Goal: Transaction & Acquisition: Book appointment/travel/reservation

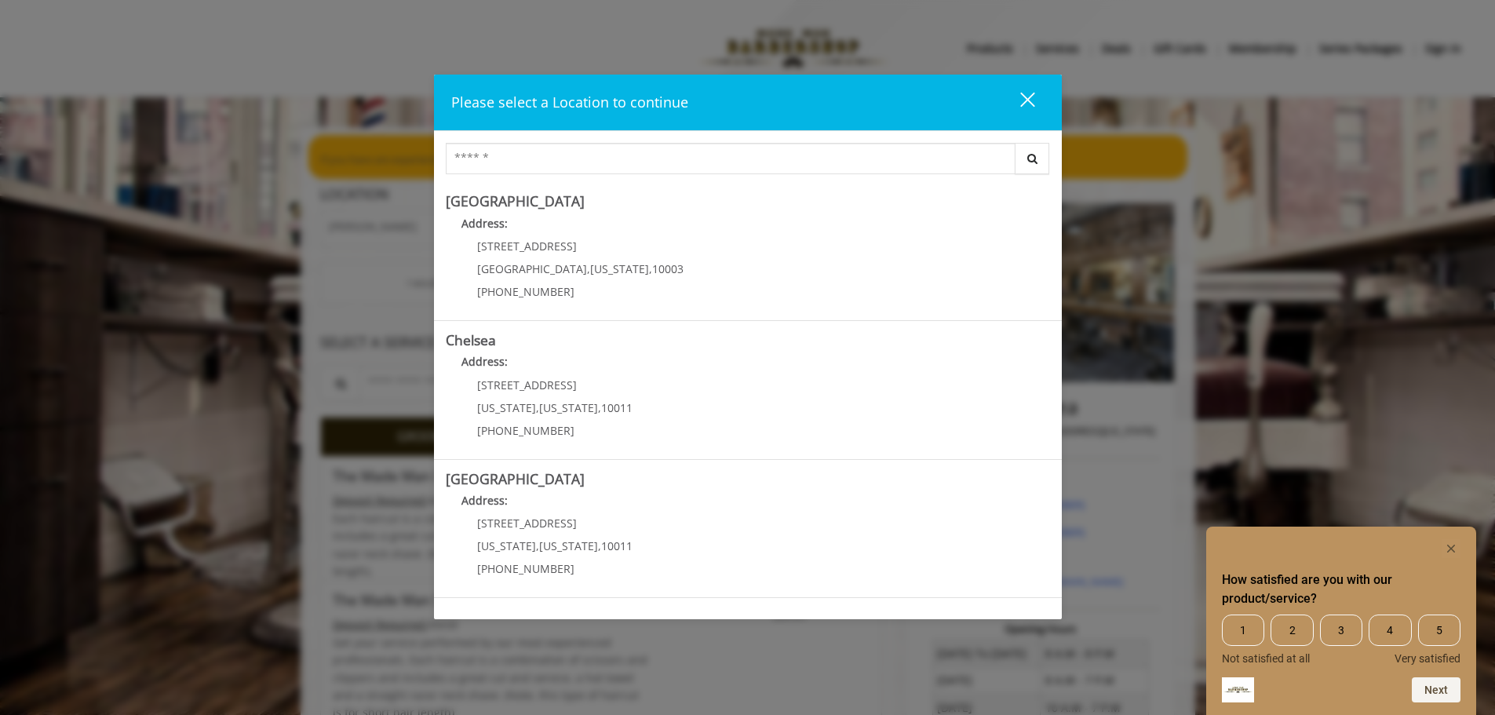
click at [1026, 98] on div "close dialog" at bounding box center [1026, 99] width 15 height 15
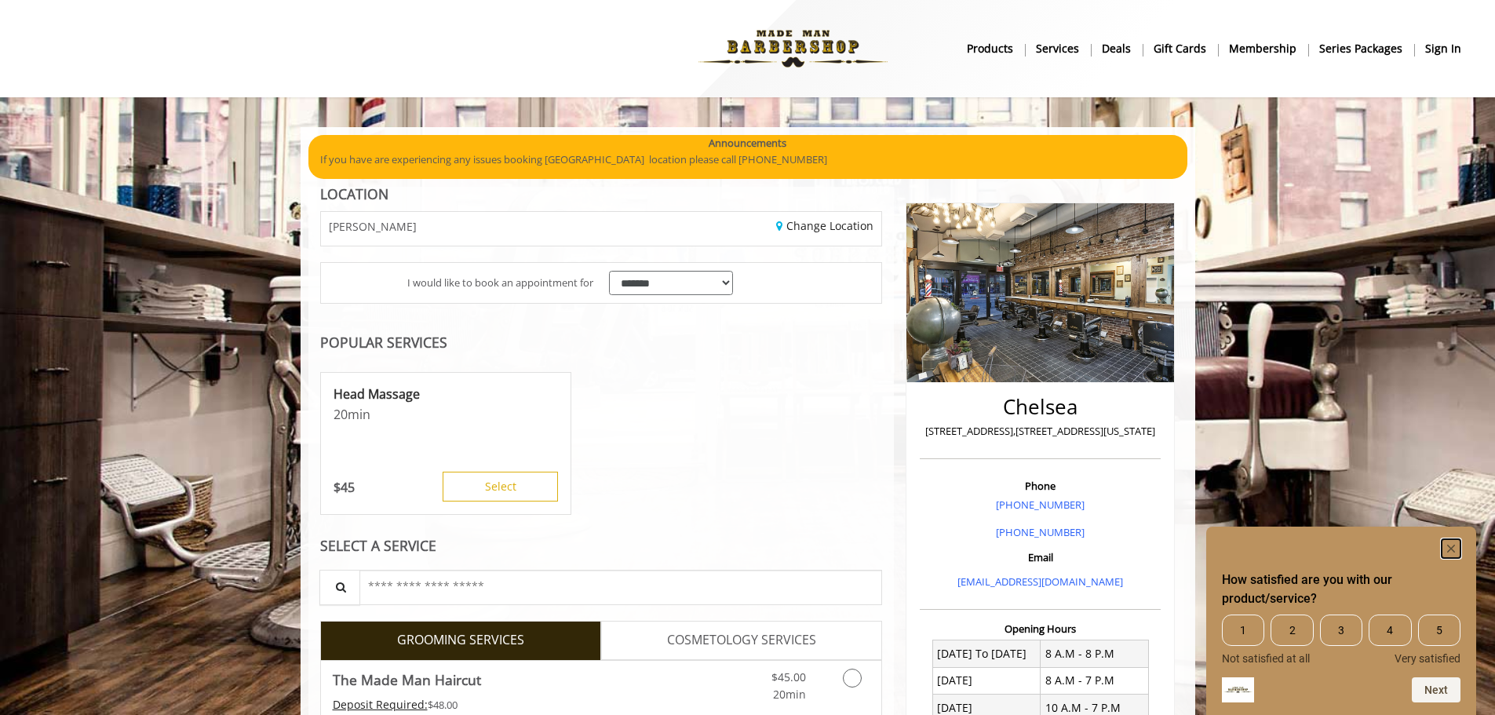
click at [1452, 551] on rect "Hide survey" at bounding box center [1450, 548] width 19 height 19
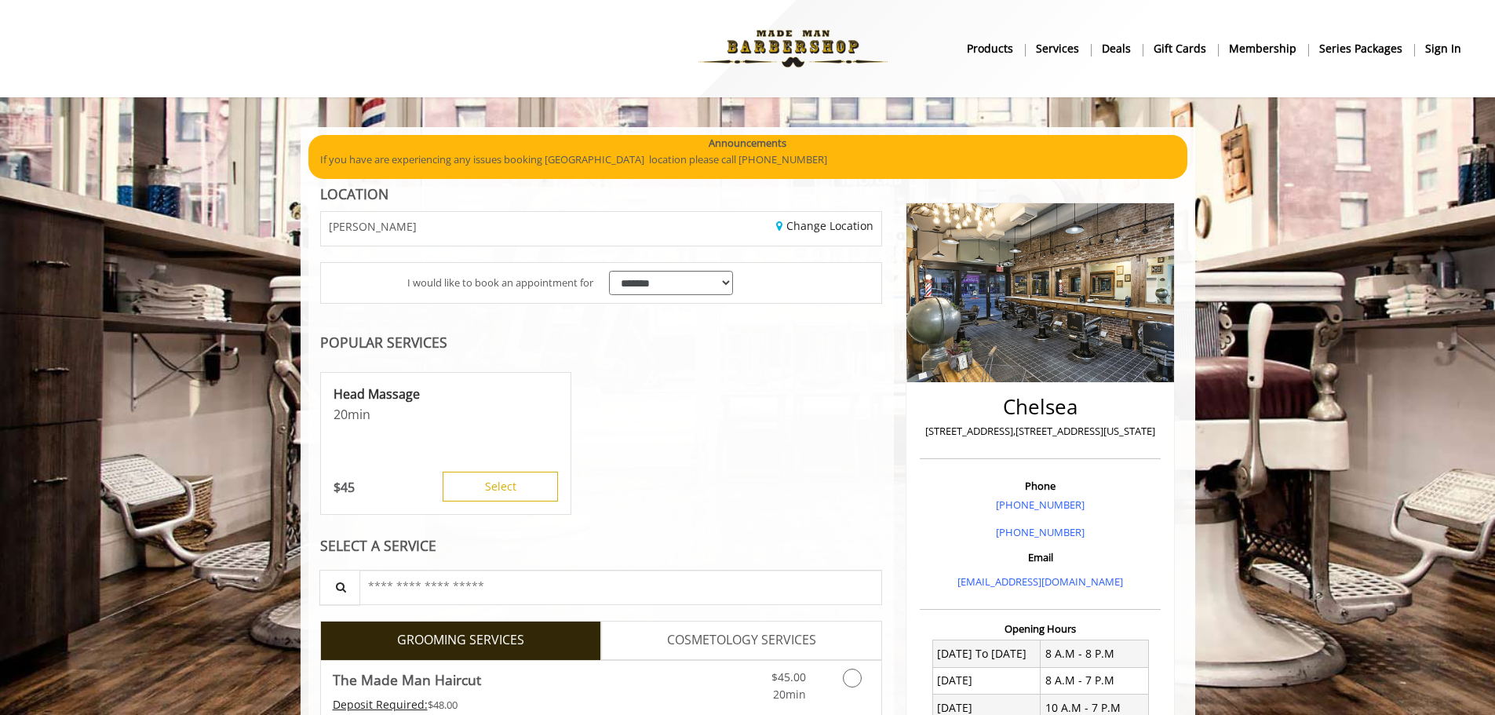
click at [1433, 49] on b "sign in" at bounding box center [1443, 48] width 36 height 17
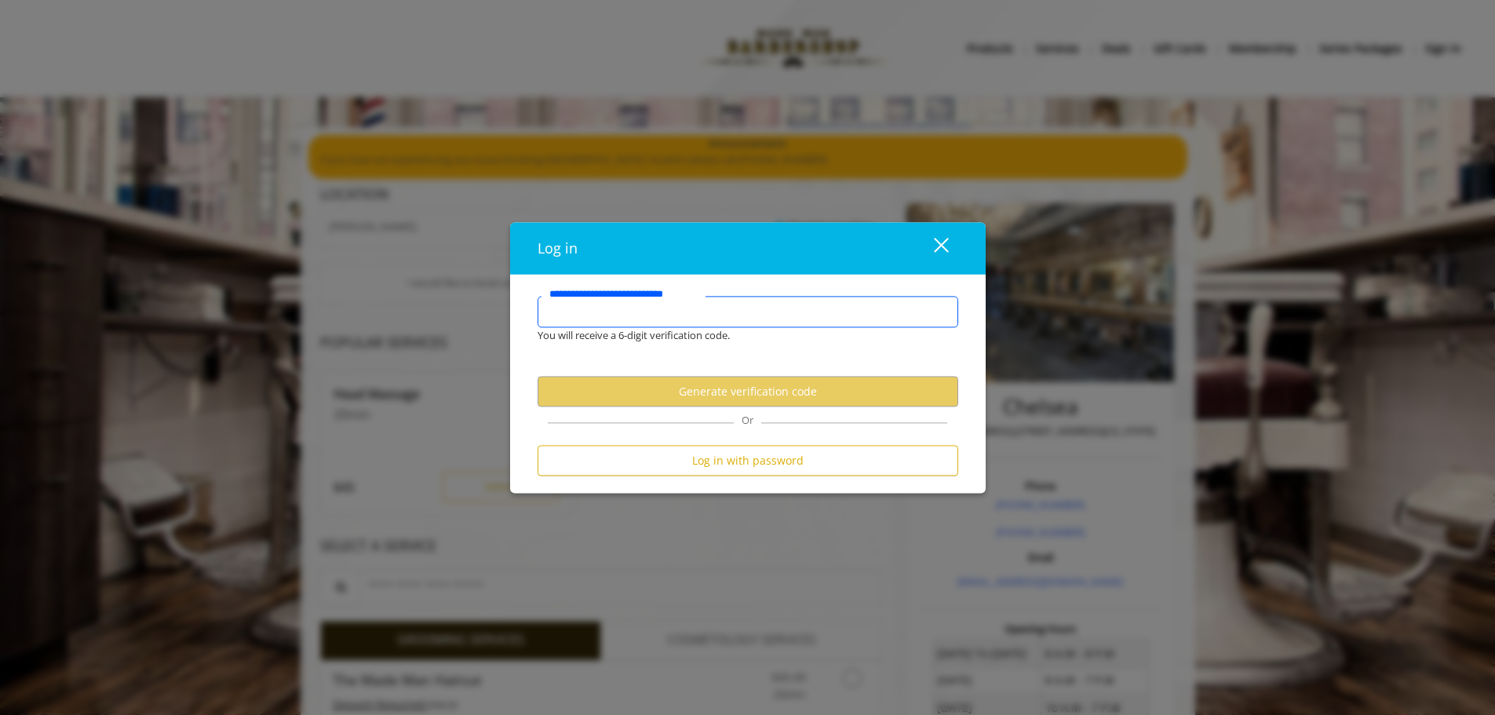
click at [679, 310] on input "**********" at bounding box center [747, 311] width 421 height 31
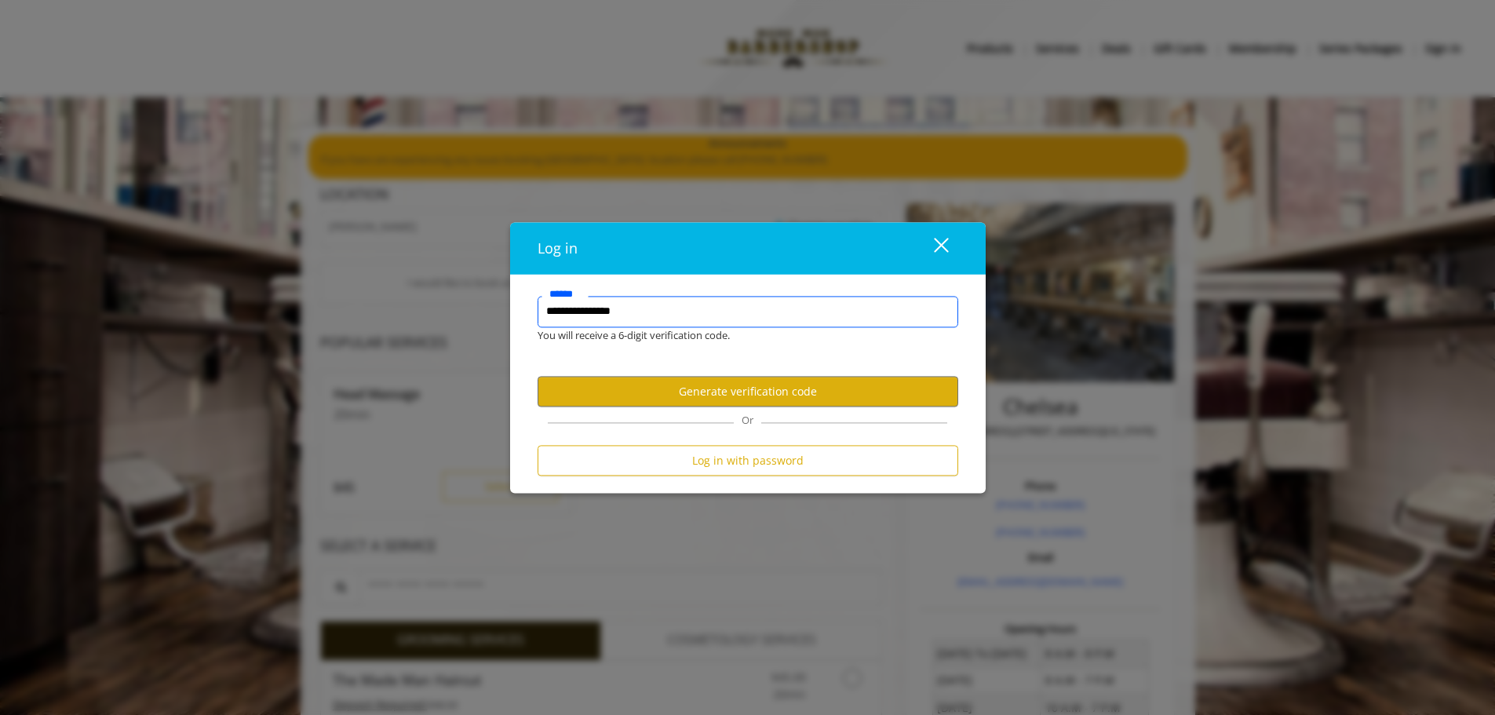
type input "**********"
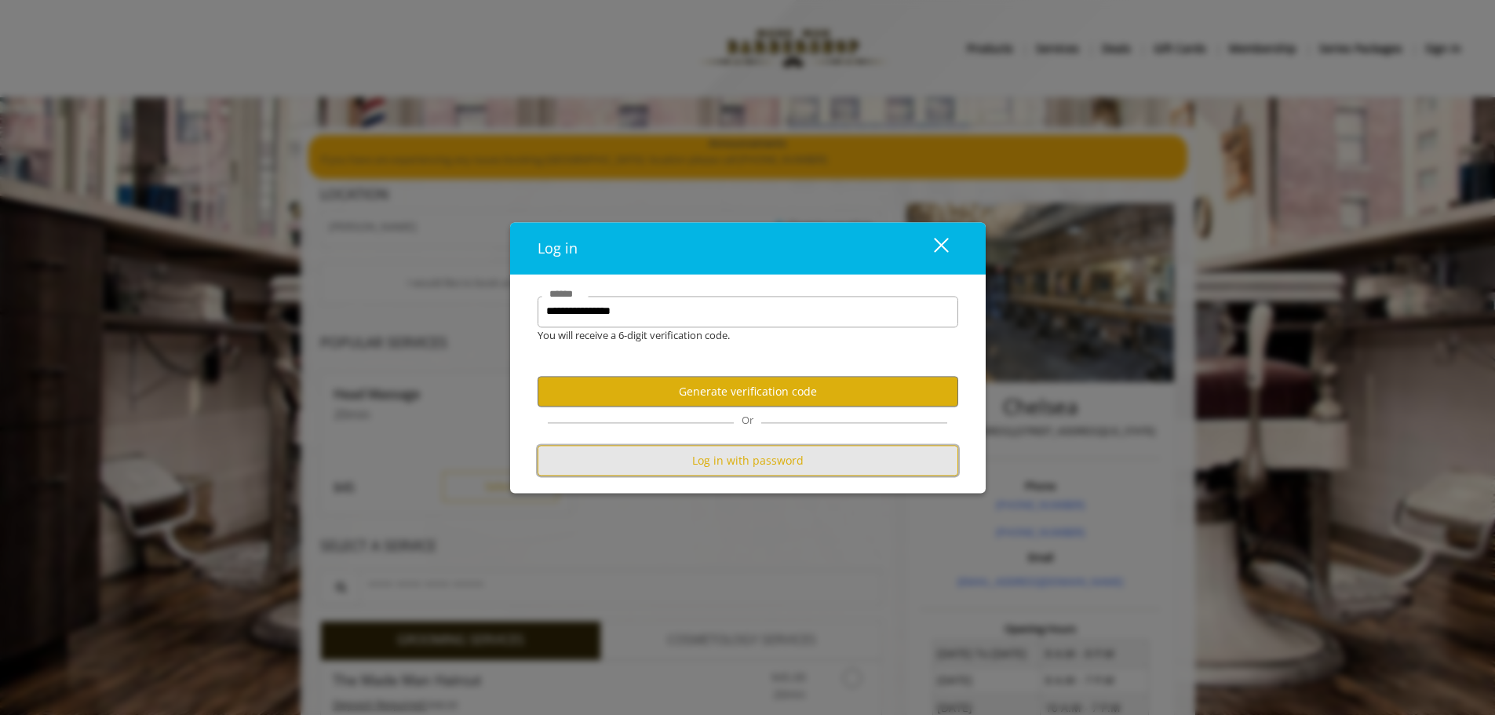
click at [708, 472] on button "Log in with password" at bounding box center [747, 461] width 421 height 31
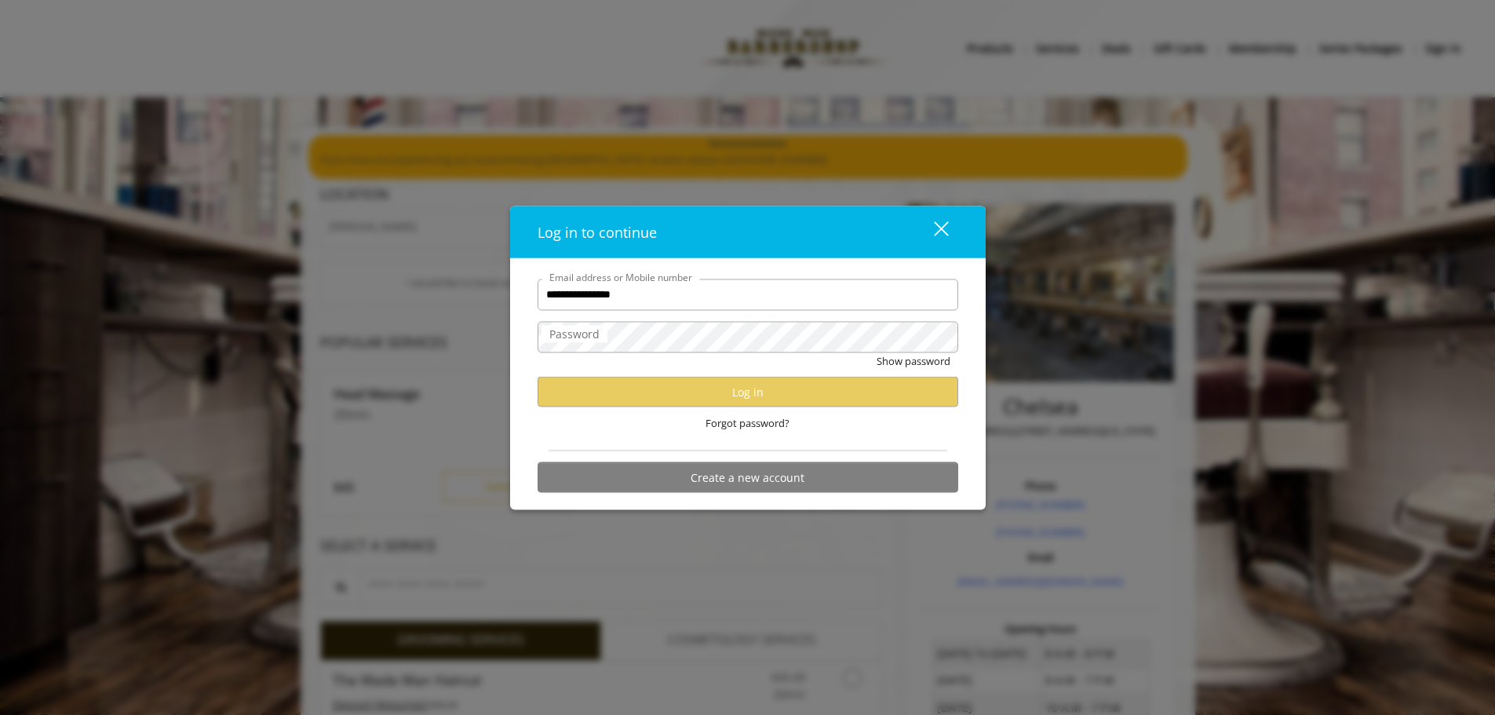
type input "**********"
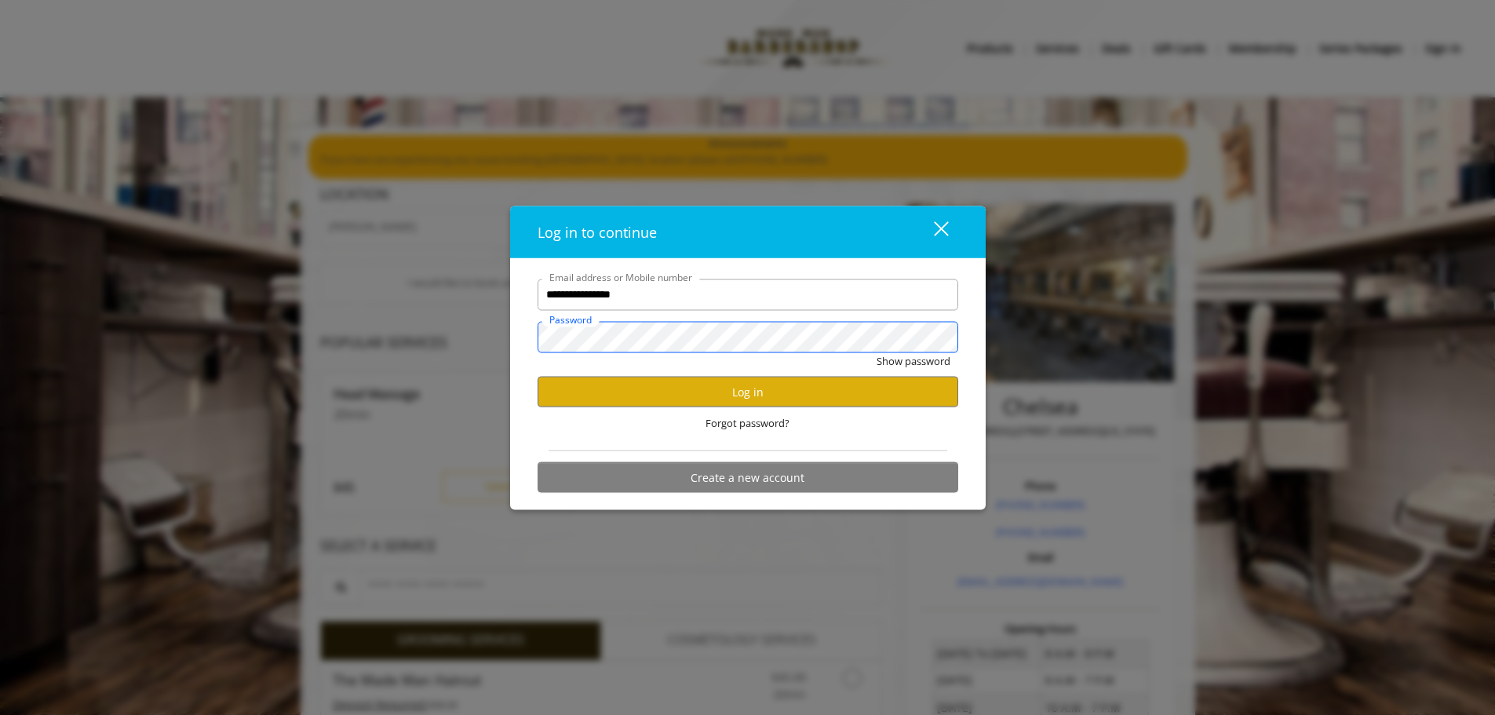
click at [876, 352] on button "Show password" at bounding box center [913, 360] width 74 height 16
click at [704, 392] on button "Log in" at bounding box center [747, 392] width 421 height 31
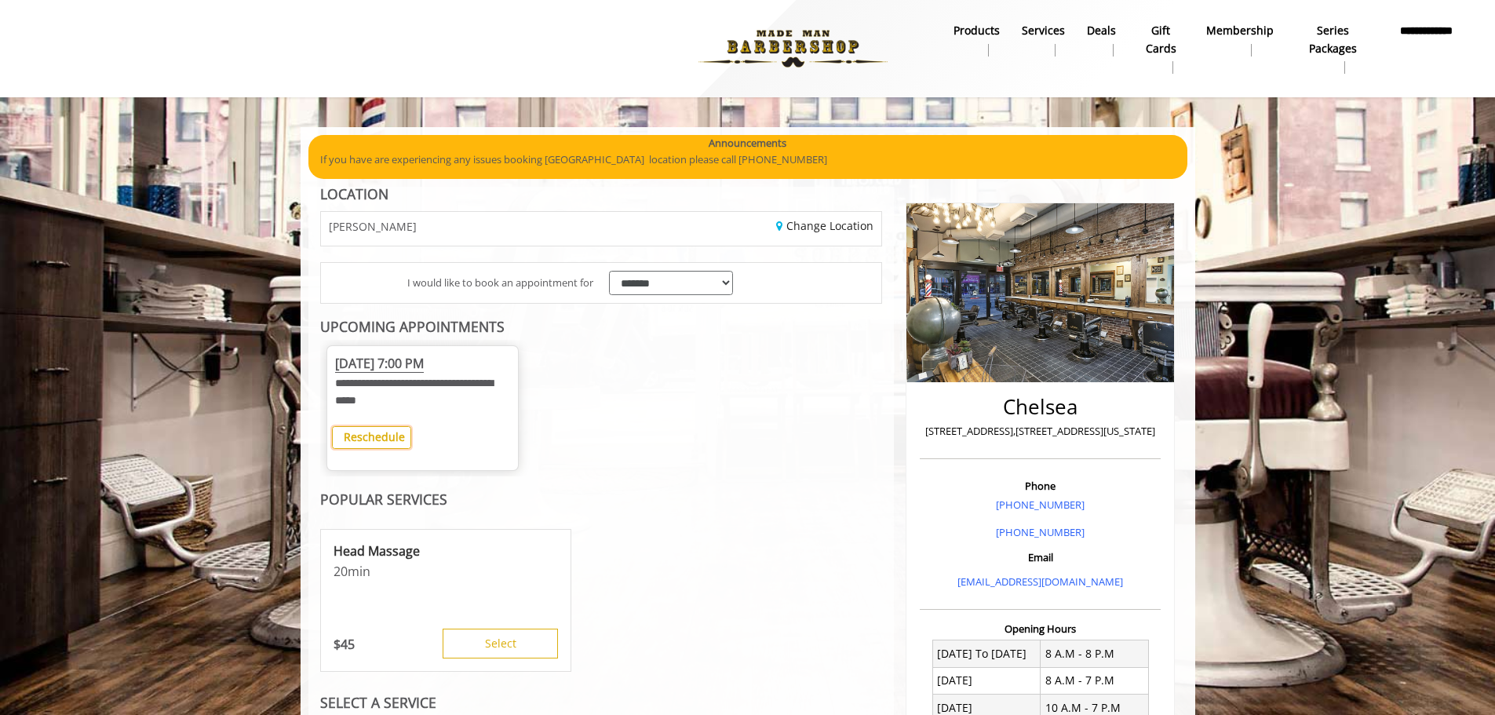
click at [404, 435] on button "Reschedule" at bounding box center [371, 437] width 79 height 23
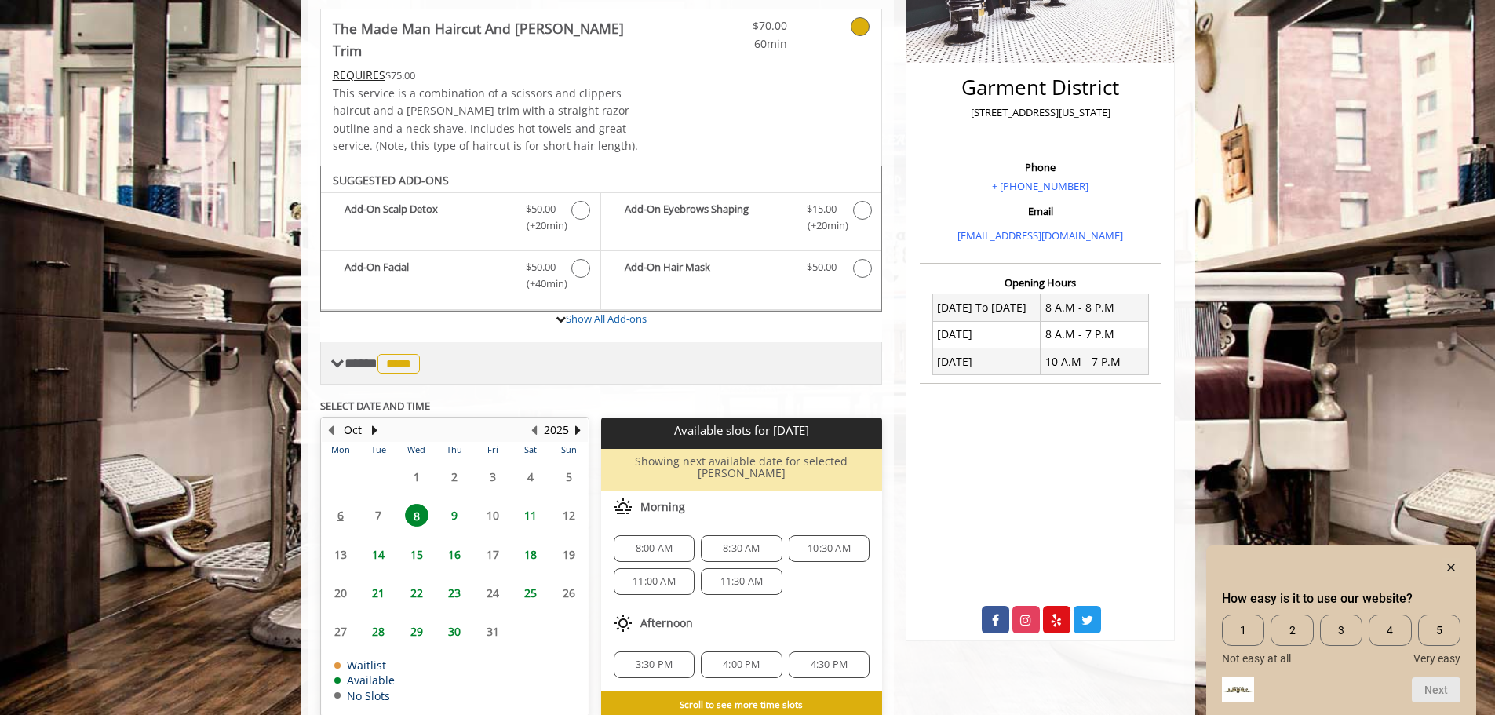
scroll to position [357, 0]
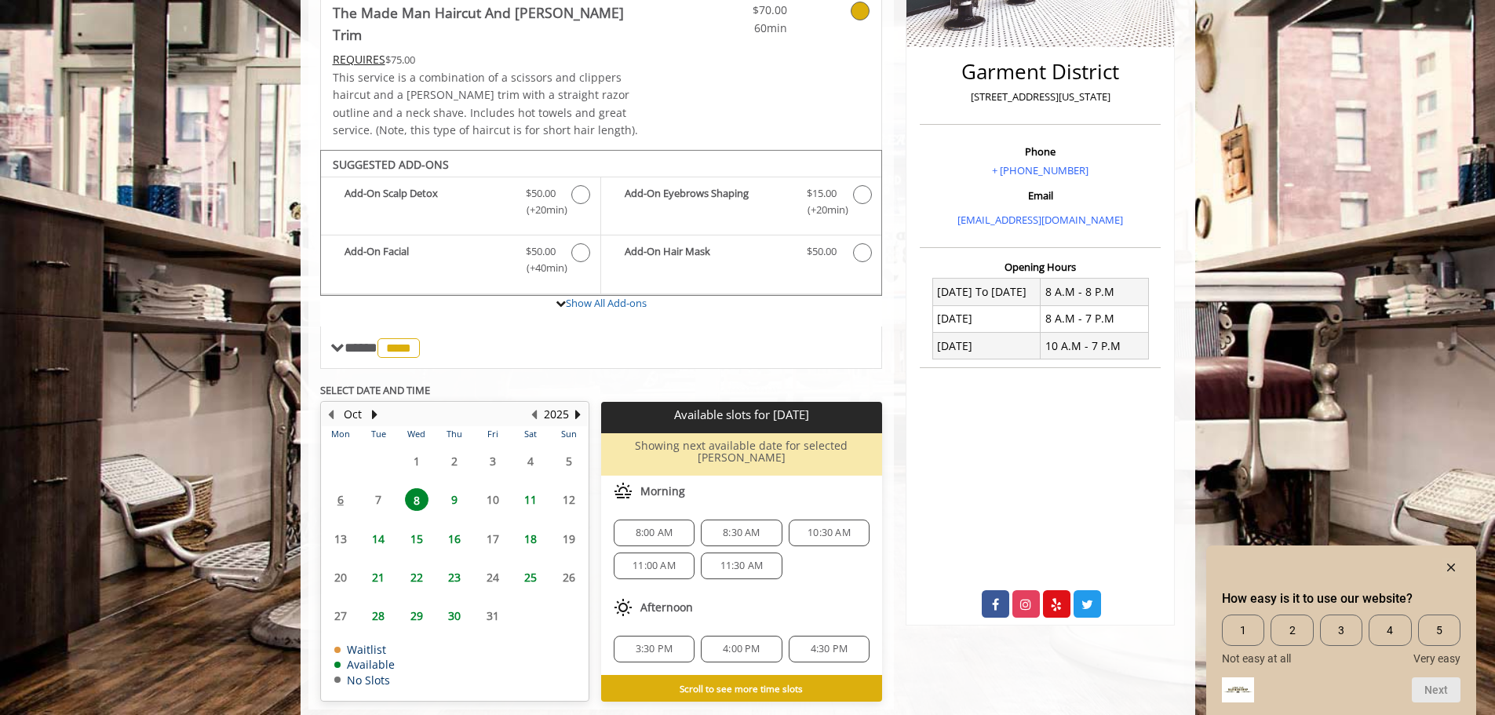
click at [414, 527] on span "15" at bounding box center [417, 538] width 24 height 23
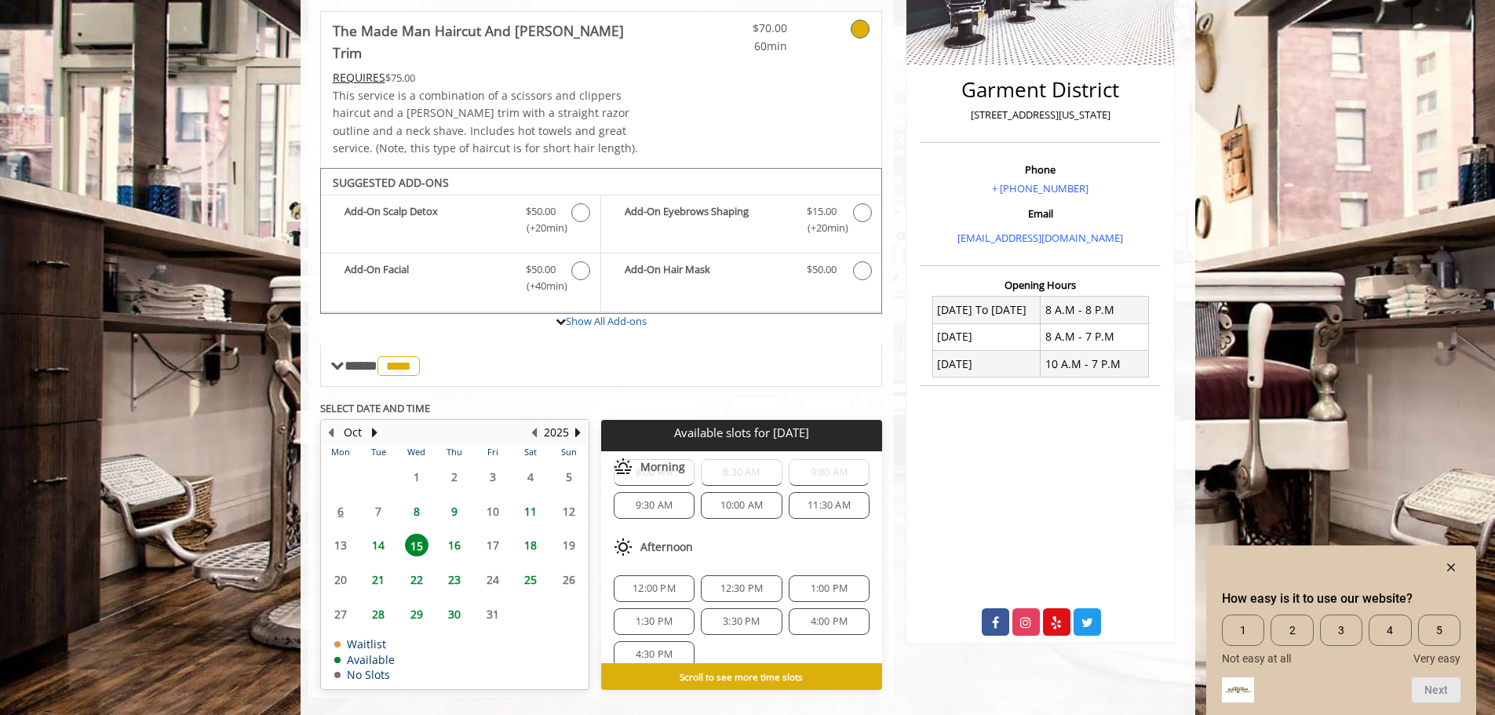
scroll to position [53, 0]
click at [451, 534] on span "16" at bounding box center [455, 545] width 24 height 23
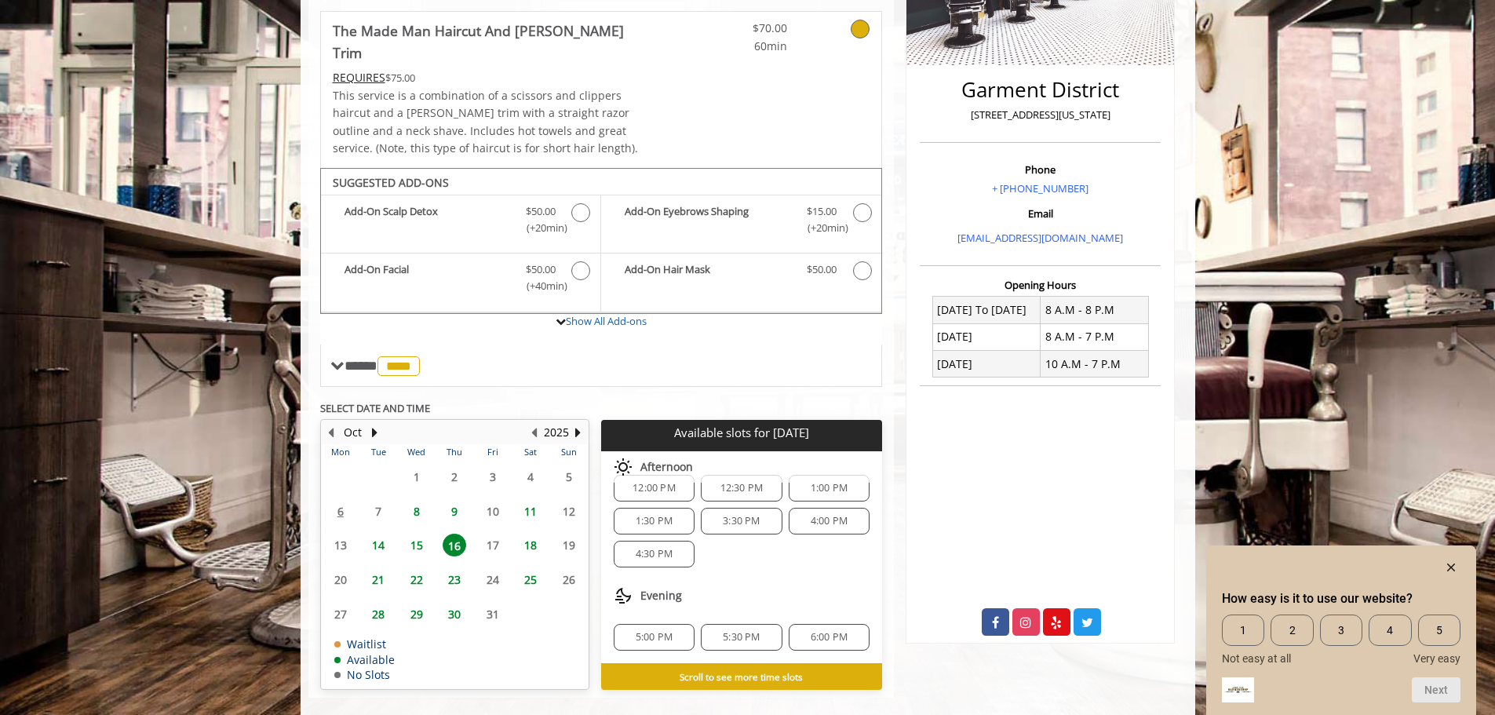
click at [416, 568] on span "22" at bounding box center [417, 579] width 24 height 23
click at [756, 598] on span "5:30 PM" at bounding box center [741, 604] width 67 height 13
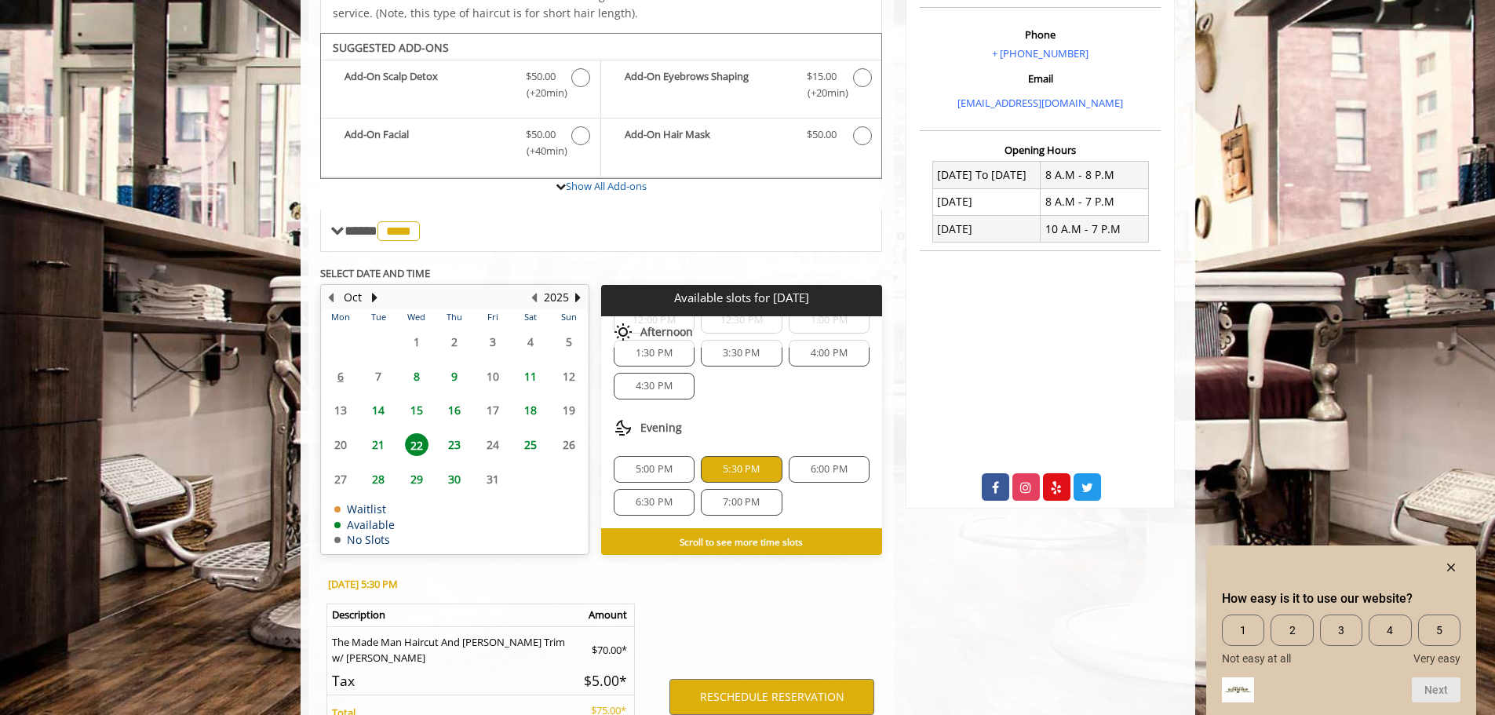
scroll to position [623, 0]
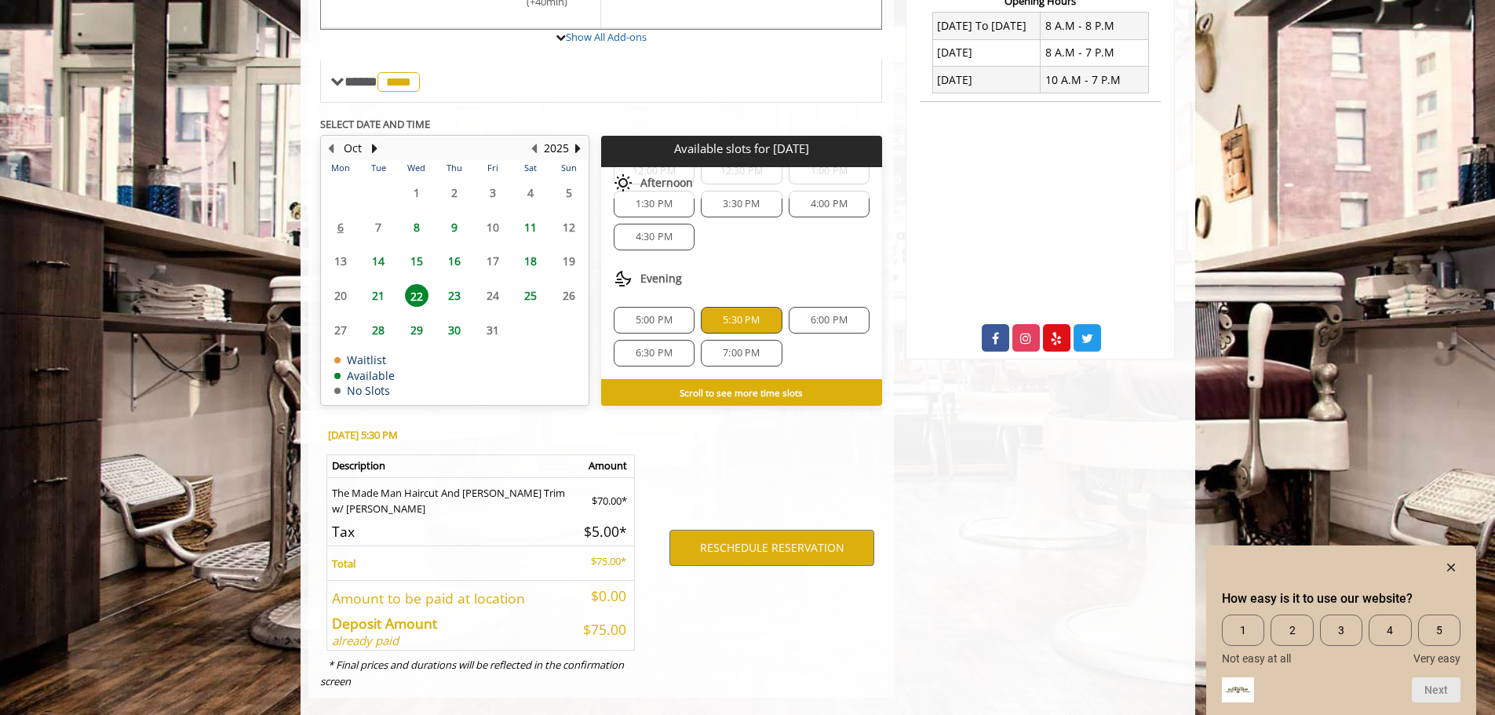
click at [763, 414] on div "RESCHEDULE RESERVATION" at bounding box center [772, 548] width 244 height 268
click at [423, 250] on span "15" at bounding box center [417, 261] width 24 height 23
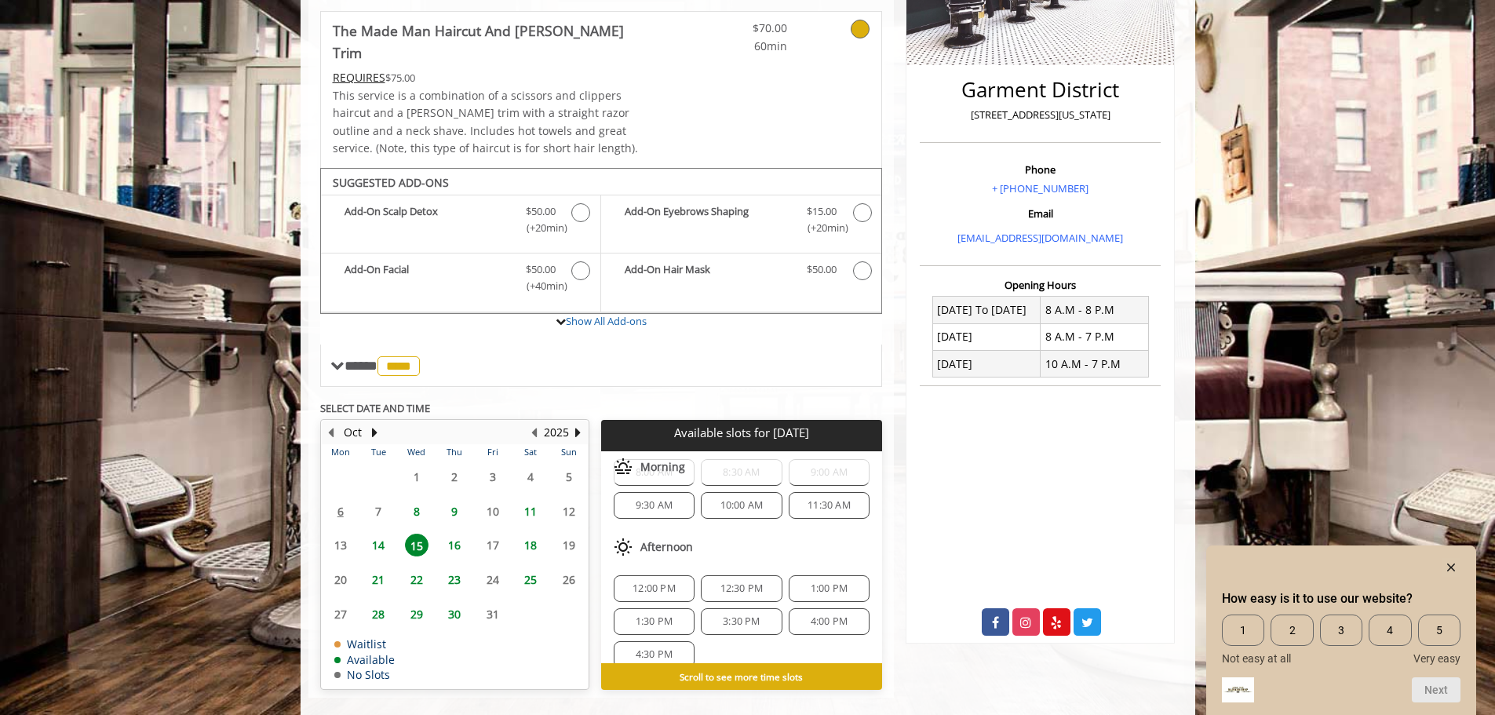
scroll to position [53, 0]
click at [381, 534] on span "14" at bounding box center [378, 545] width 24 height 23
click at [446, 534] on span "16" at bounding box center [455, 545] width 24 height 23
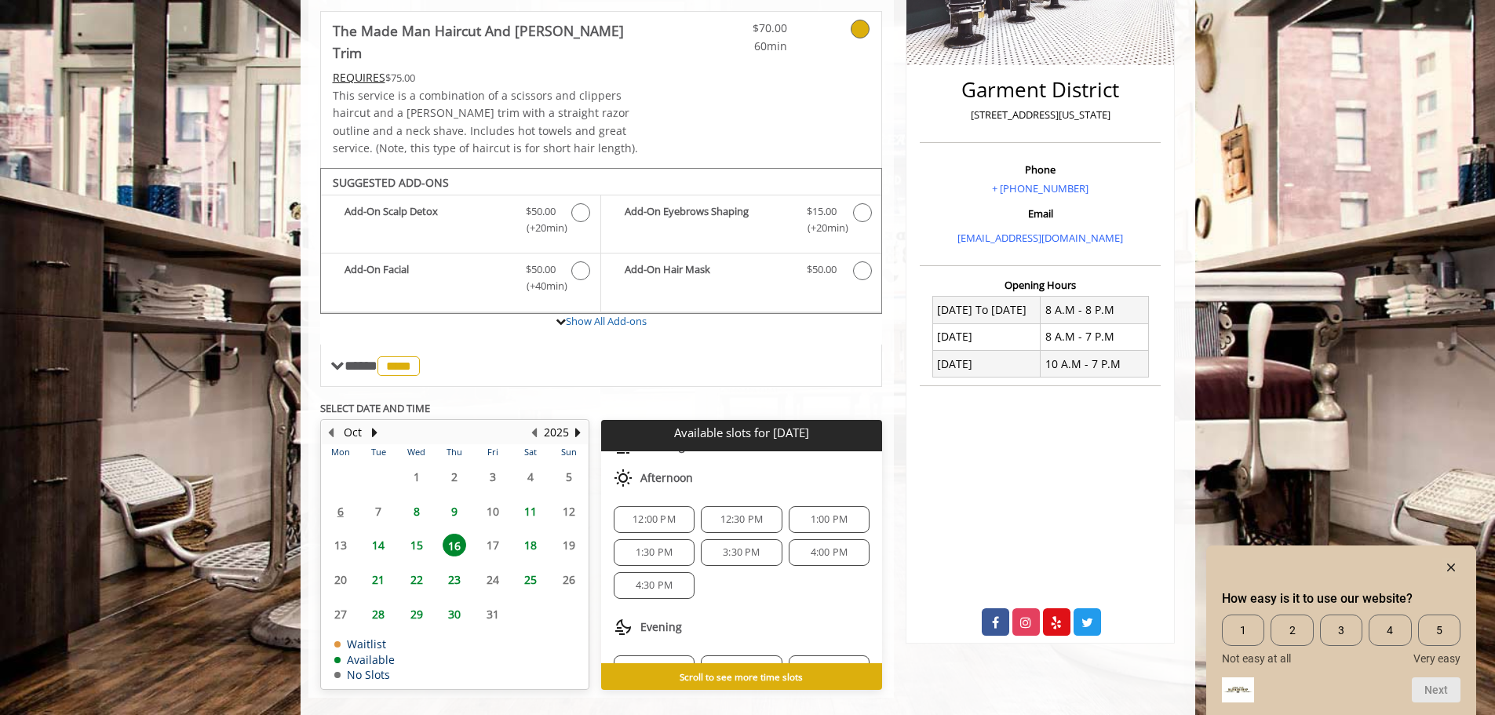
scroll to position [169, 0]
click at [836, 631] on span "6:00 PM" at bounding box center [829, 637] width 37 height 13
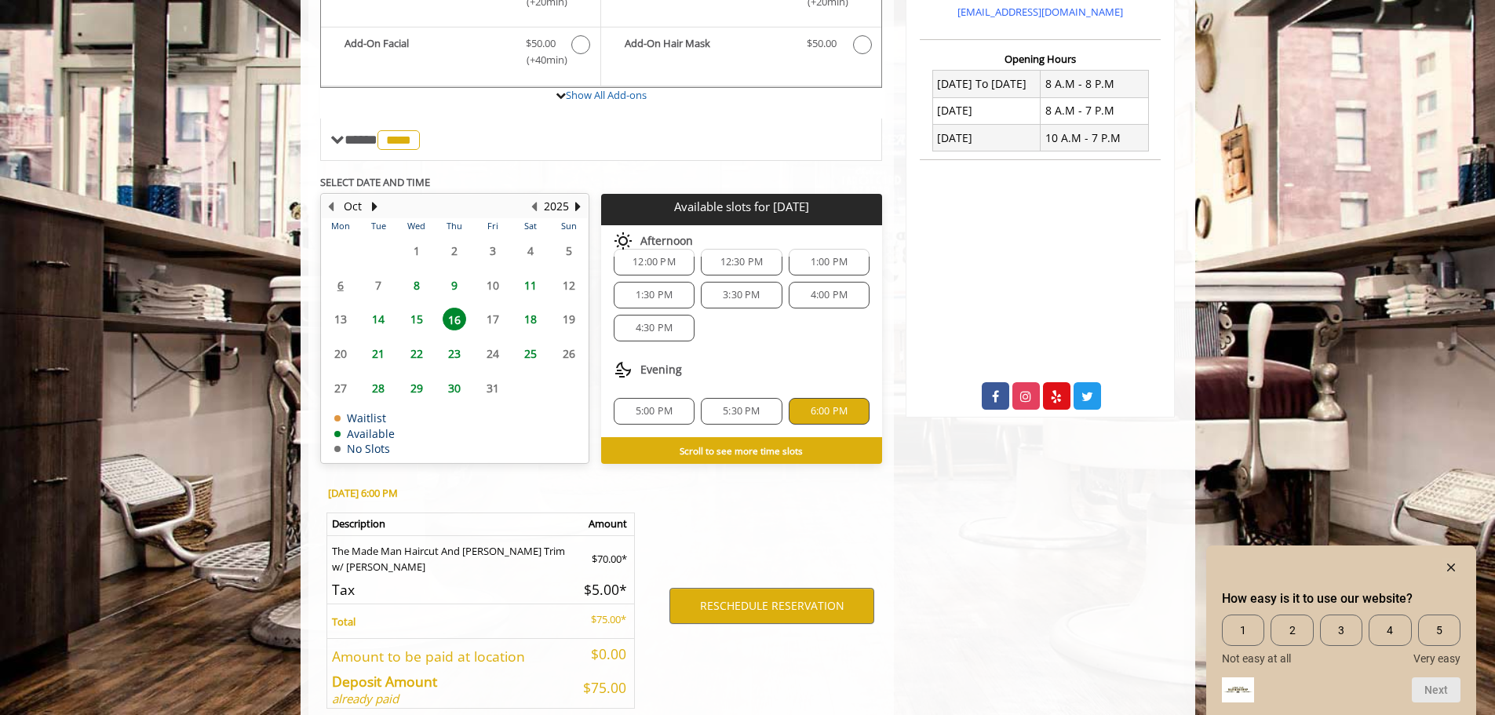
scroll to position [623, 0]
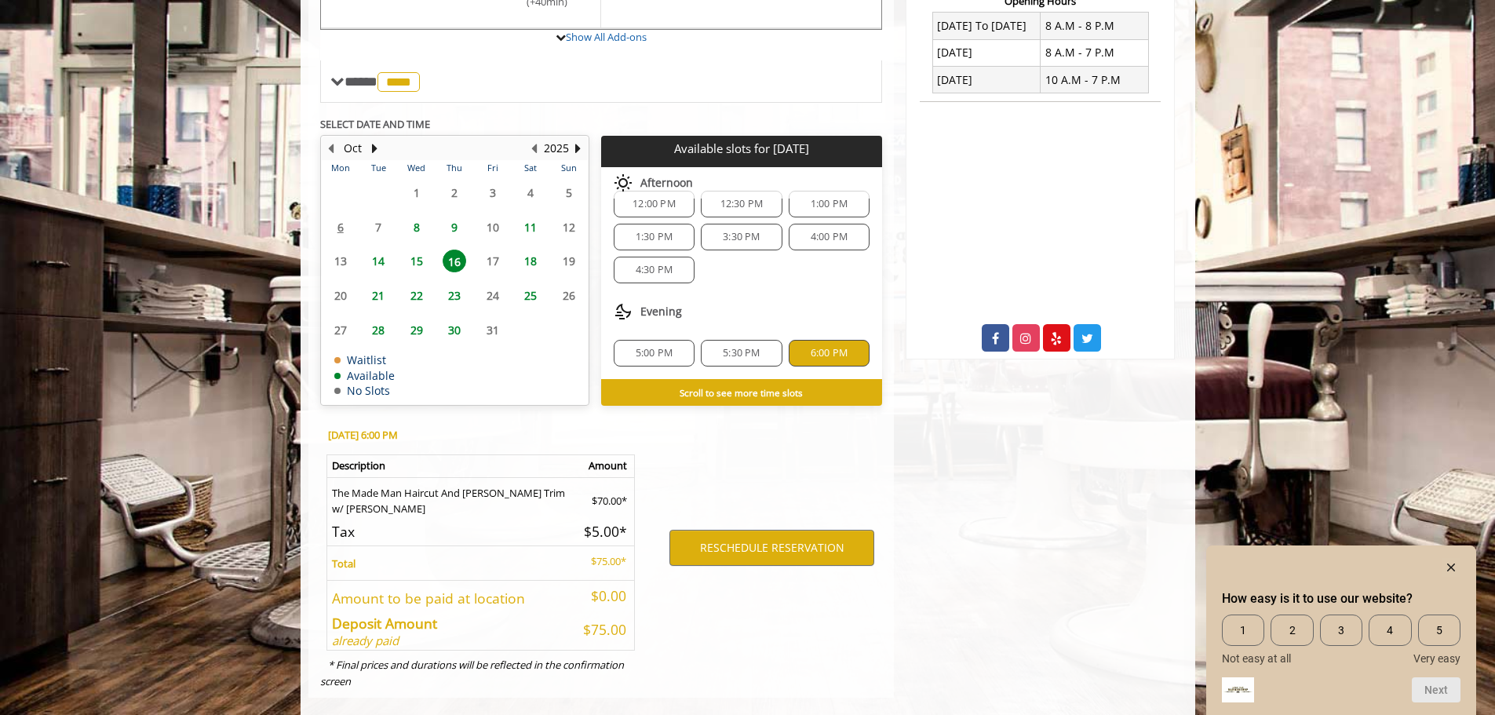
click at [756, 347] on span "5:30 PM" at bounding box center [741, 353] width 37 height 13
click at [762, 530] on button "RESCHEDULE RESERVATION" at bounding box center [771, 548] width 205 height 36
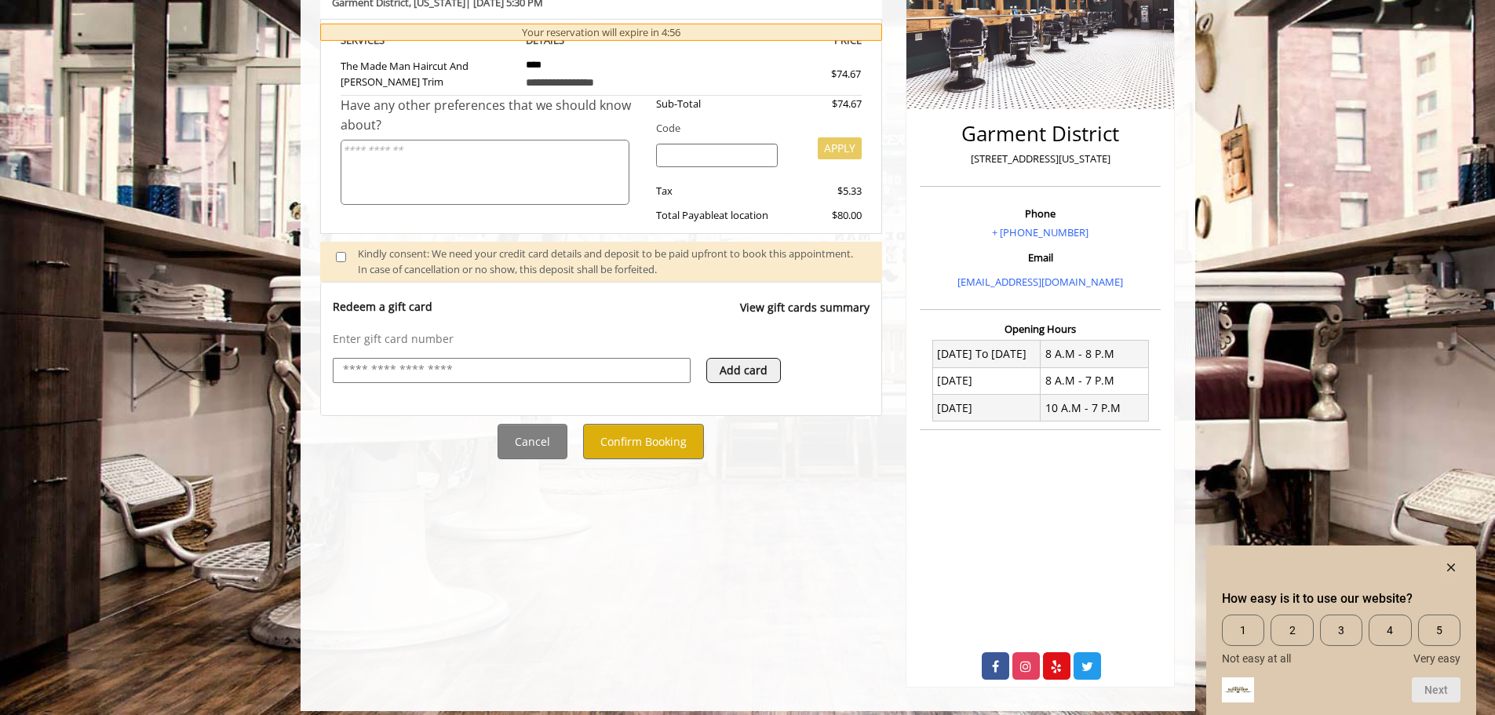
scroll to position [307, 0]
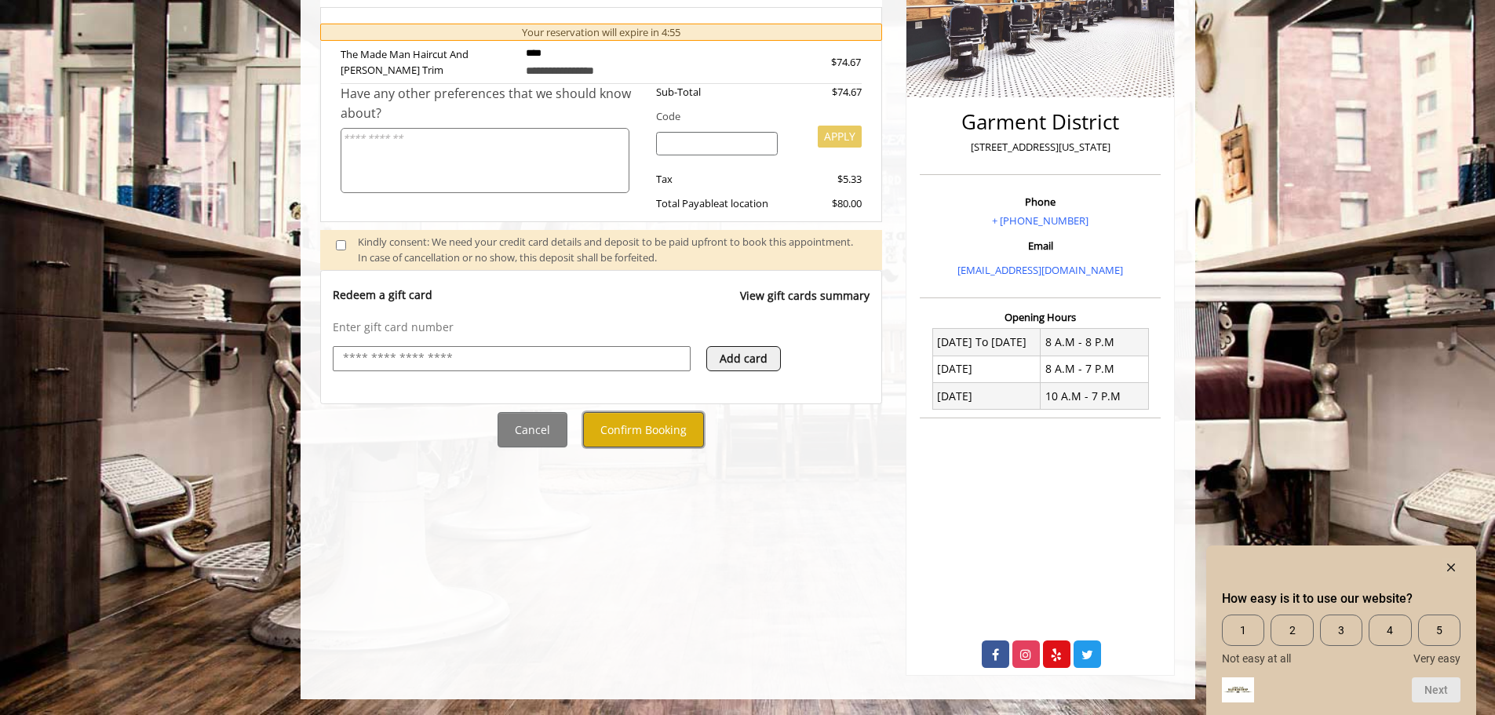
click at [650, 445] on button "Confirm Booking" at bounding box center [643, 429] width 121 height 35
